Goal: Information Seeking & Learning: Learn about a topic

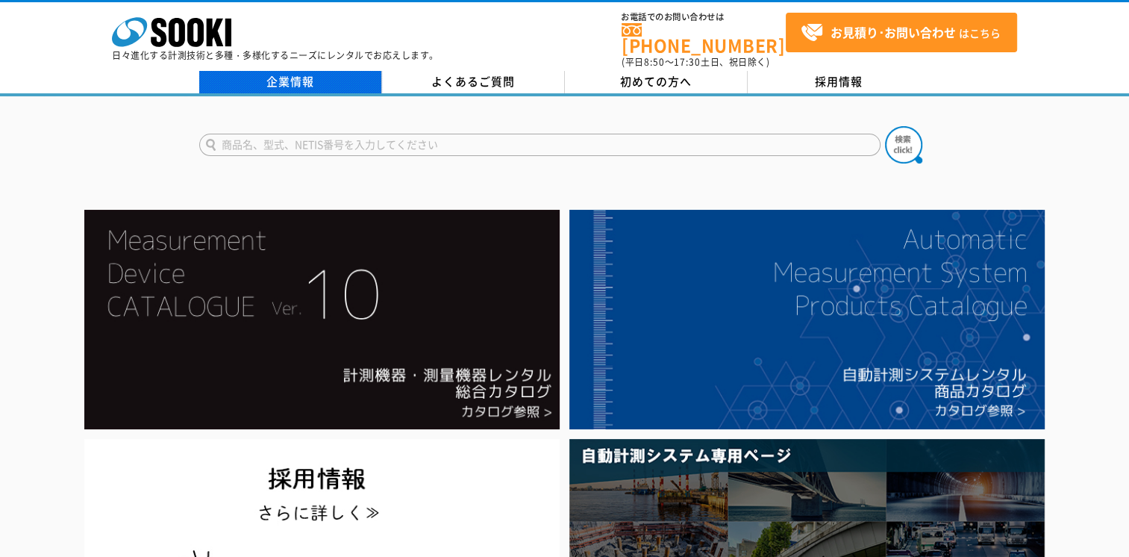
click at [282, 71] on link "企業情報" at bounding box center [290, 82] width 183 height 22
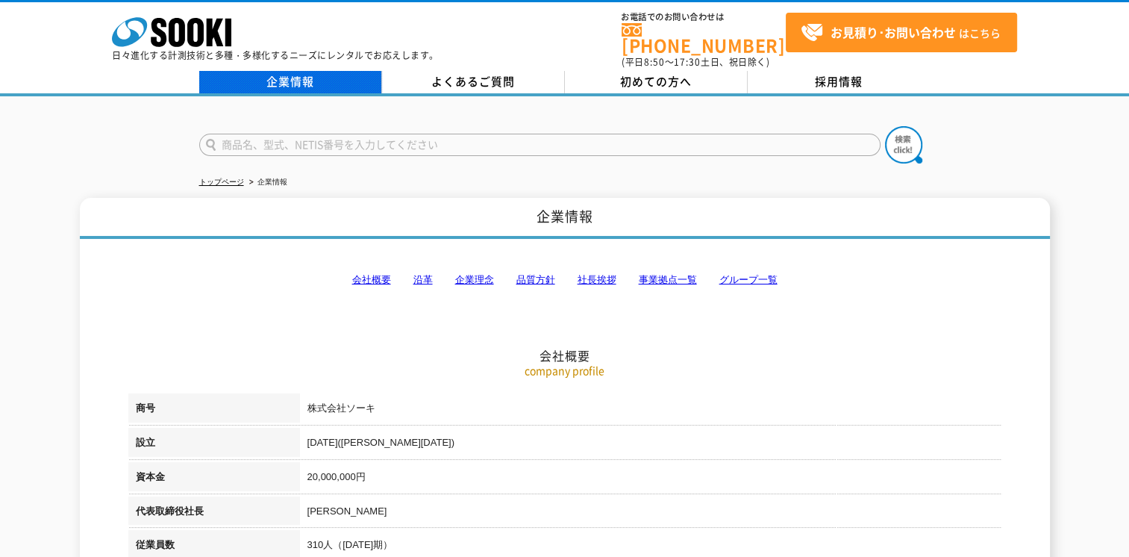
click at [301, 75] on link "企業情報" at bounding box center [290, 82] width 183 height 22
click at [598, 276] on link "社長挨拶" at bounding box center [596, 279] width 39 height 11
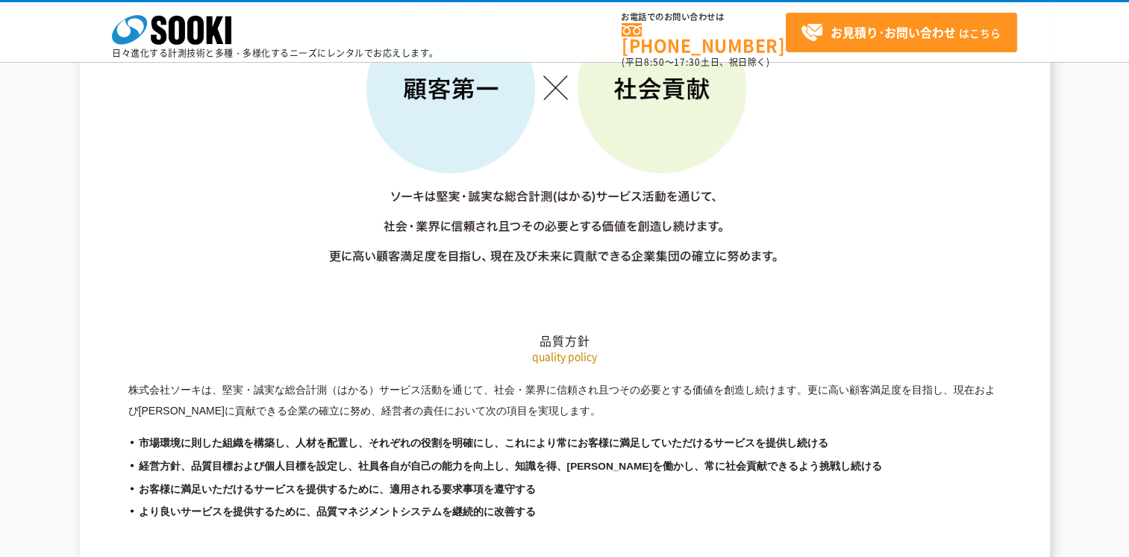
scroll to position [2728, 0]
